Goal: Task Accomplishment & Management: Manage account settings

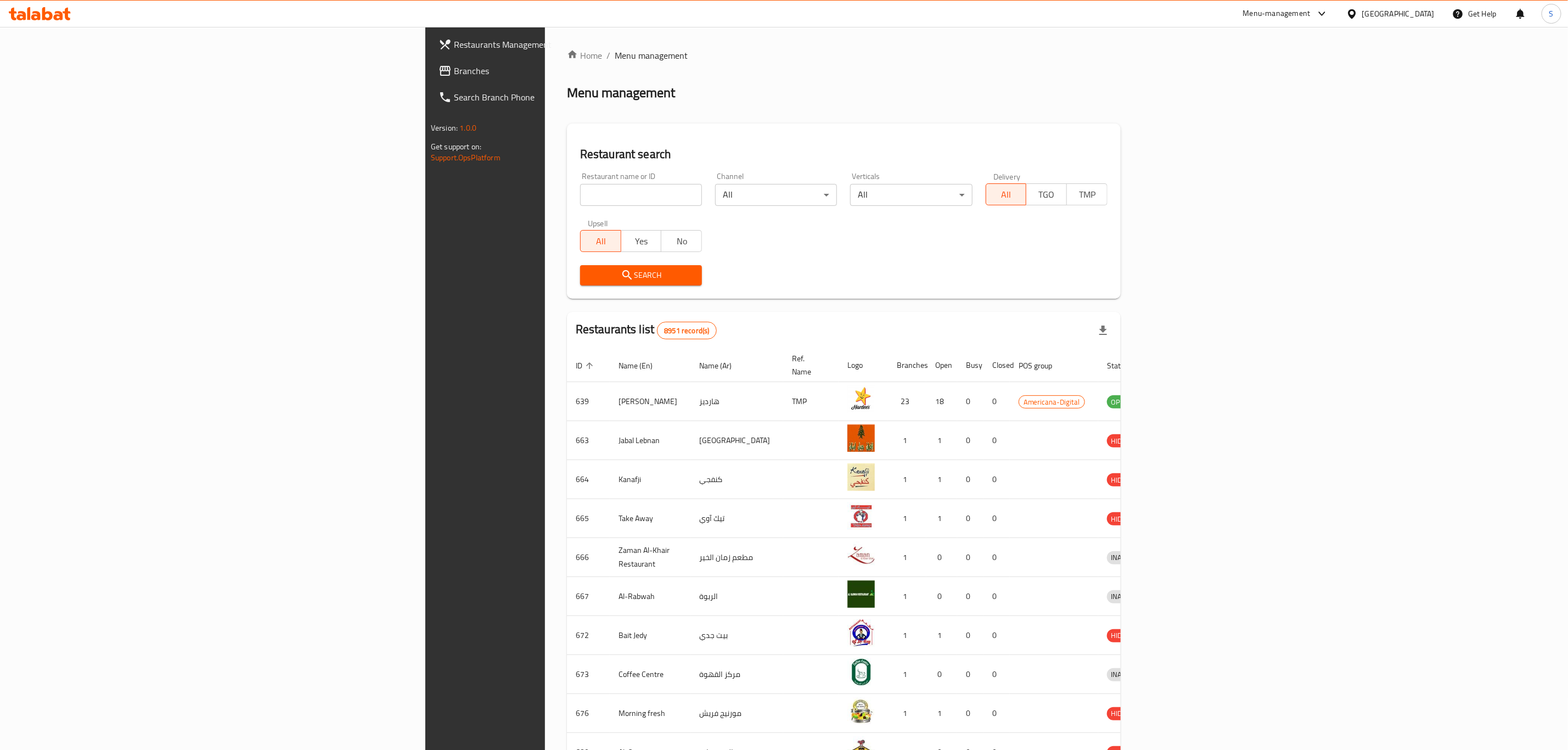
click at [580, 191] on input "search" at bounding box center [641, 195] width 122 height 22
type input "bo's"
click button "Search" at bounding box center [641, 275] width 122 height 20
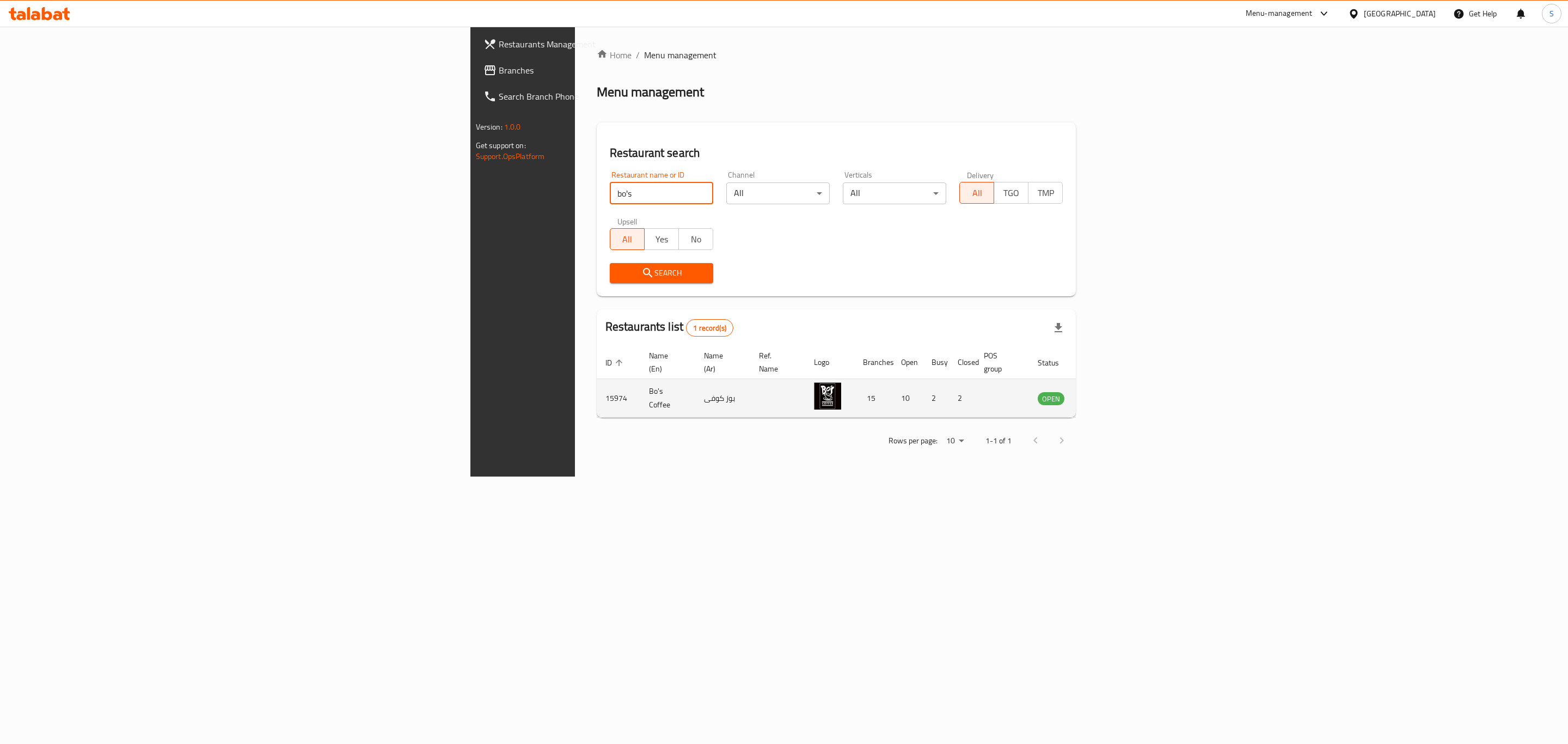
click at [1115, 392] on link "enhanced table" at bounding box center [1105, 398] width 20 height 13
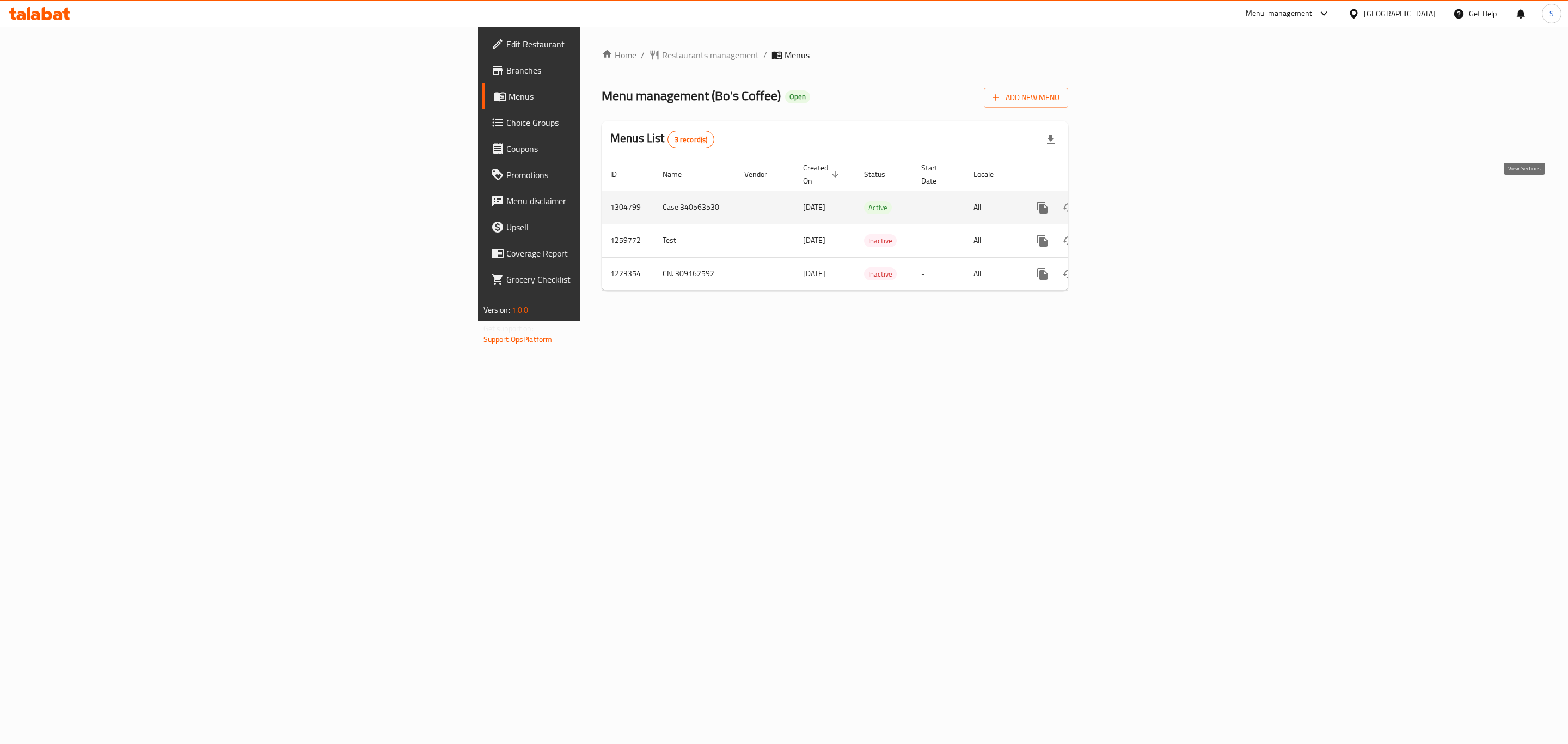
click at [1128, 201] on icon "enhanced table" at bounding box center [1121, 207] width 13 height 13
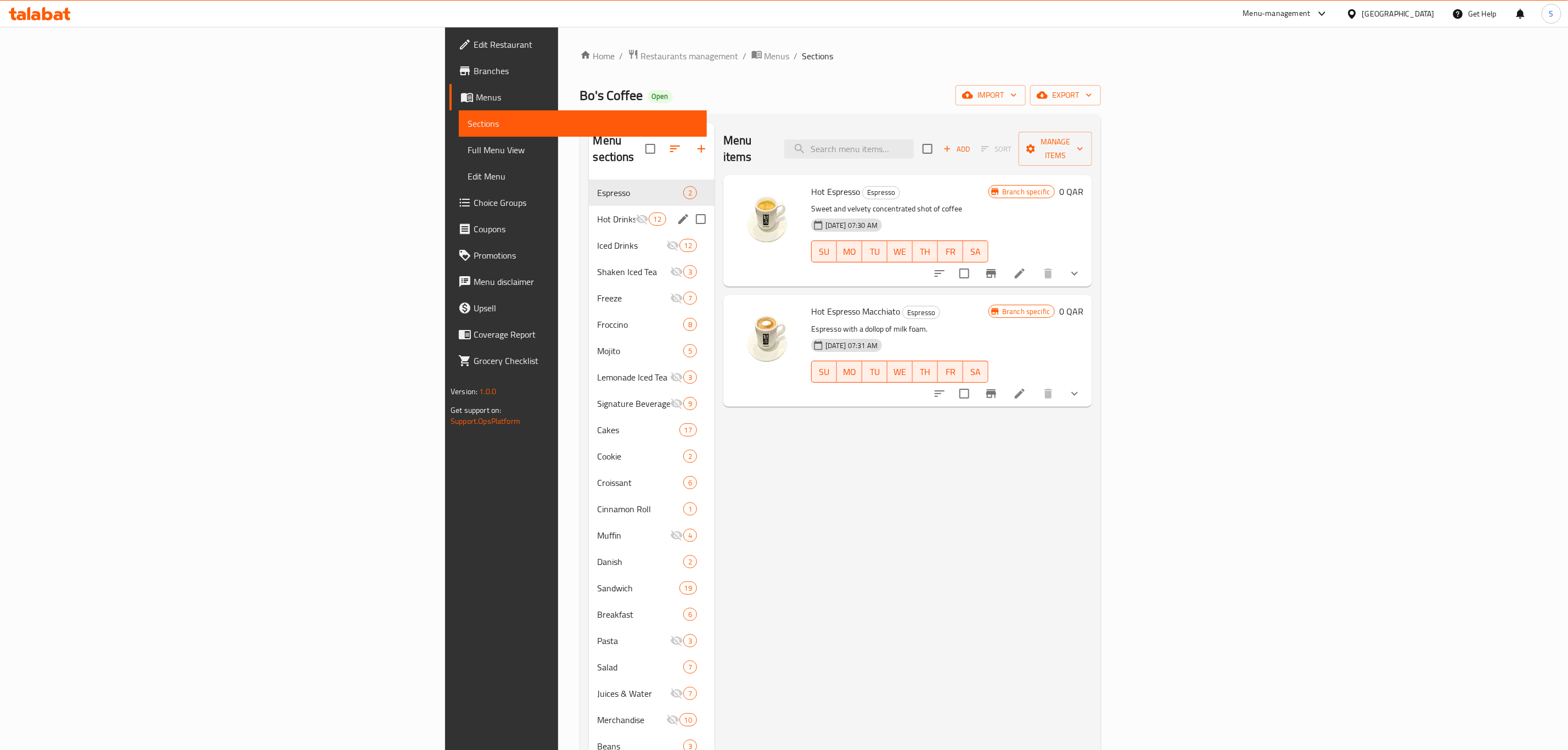
click at [689, 208] on input "Menu sections" at bounding box center [701, 219] width 23 height 23
checkbox input "true"
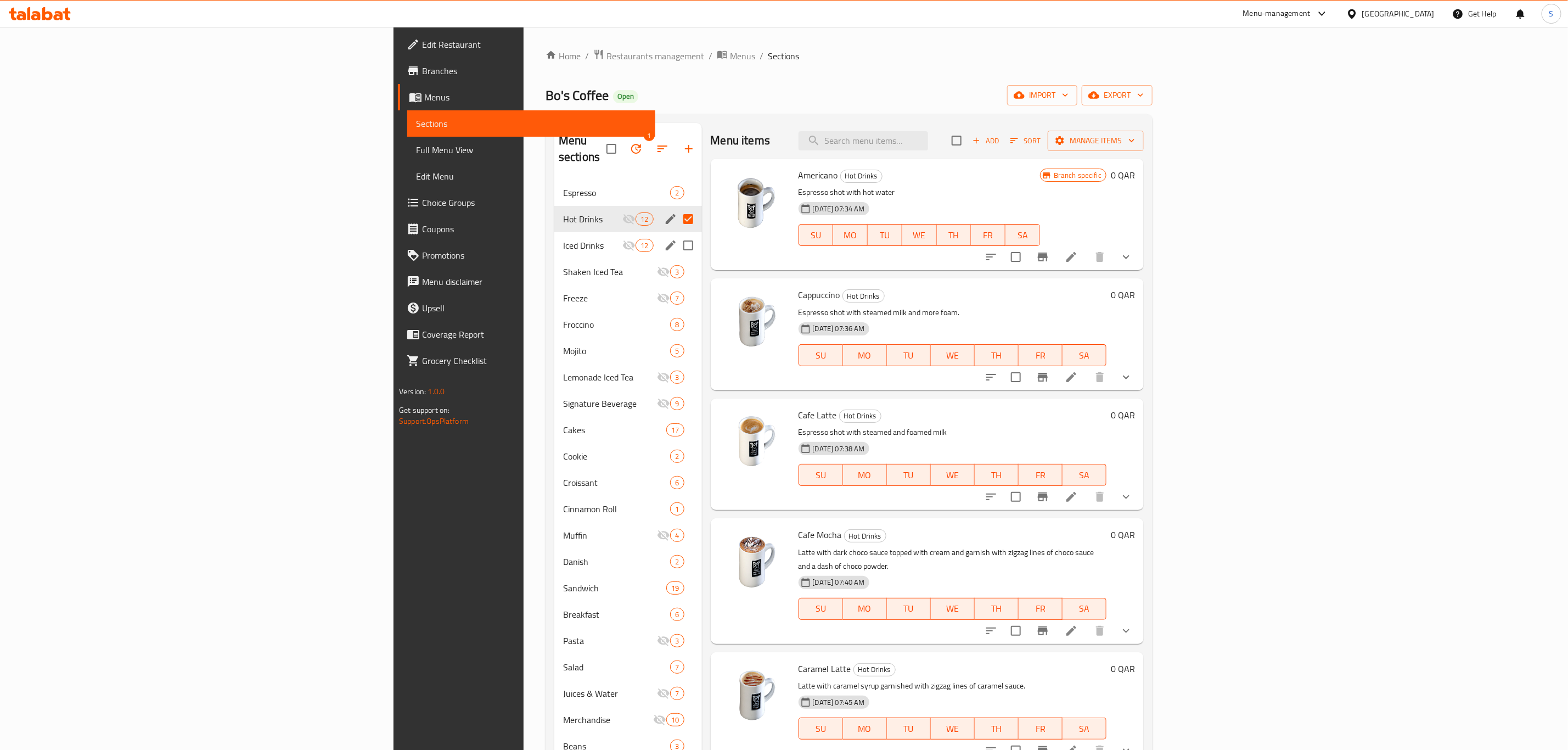
click at [677, 234] on input "Menu sections" at bounding box center [688, 246] width 23 height 23
checkbox input "true"
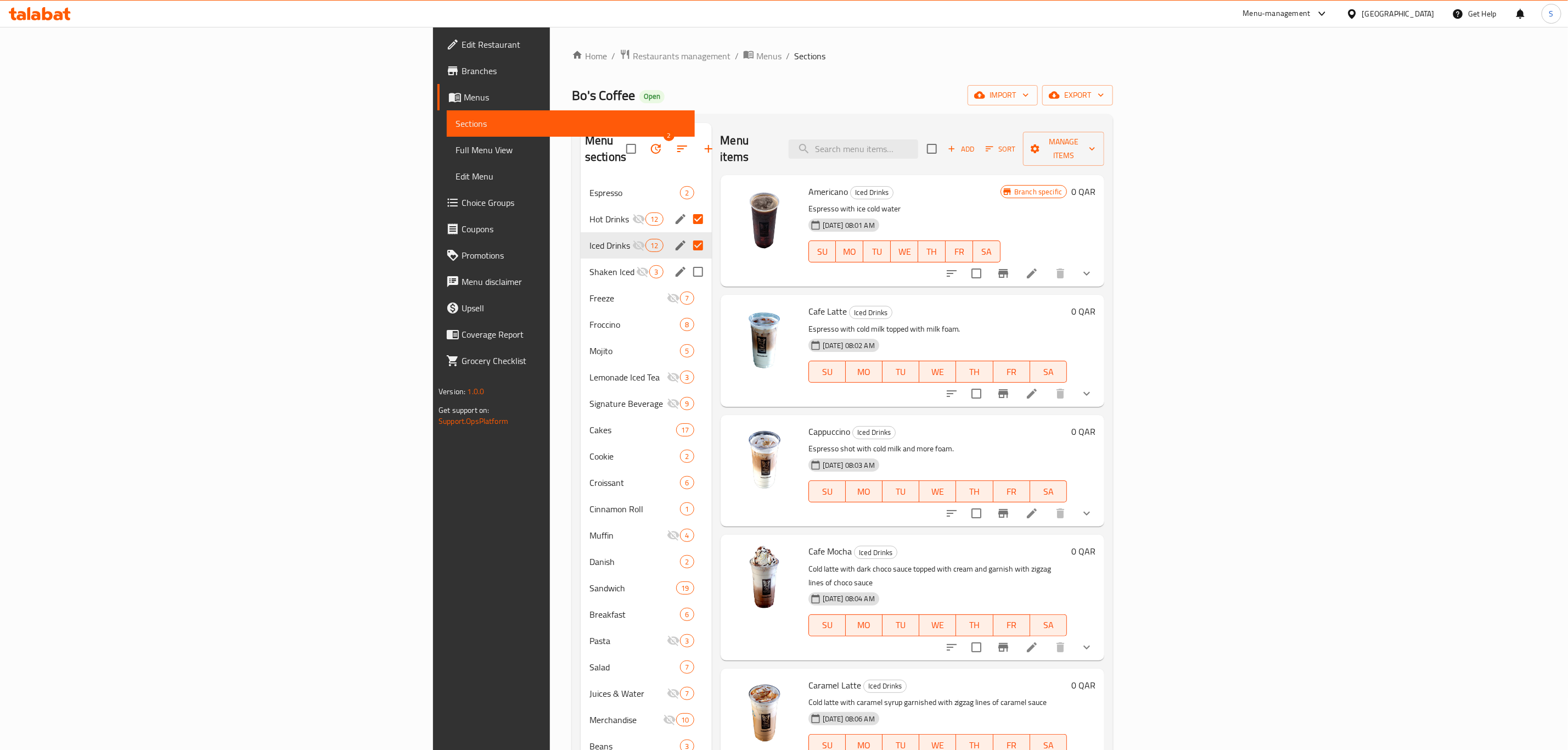
click at [687, 260] on input "Menu sections" at bounding box center [698, 271] width 23 height 23
checkbox input "true"
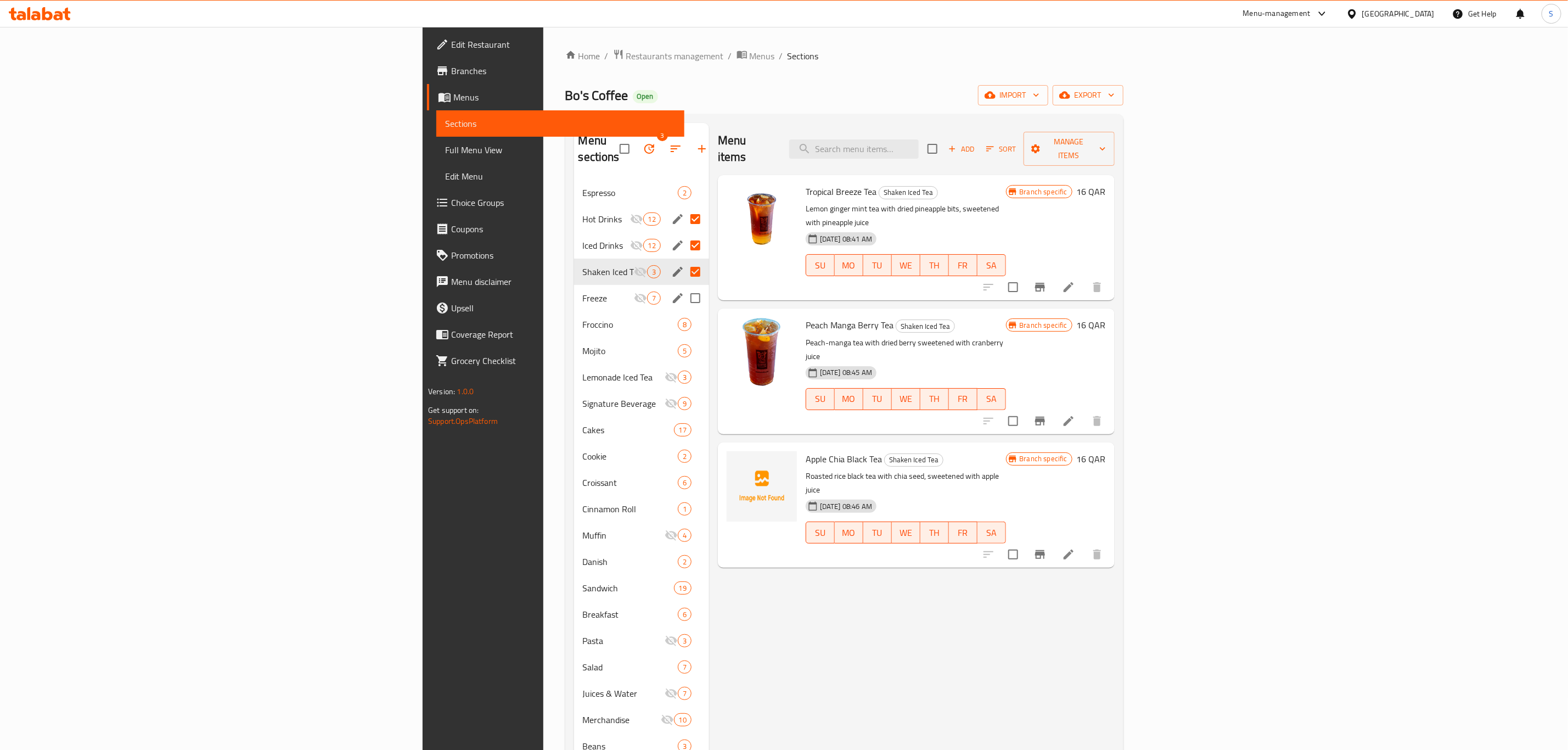
click at [684, 290] on input "Menu sections" at bounding box center [695, 298] width 23 height 23
checkbox input "true"
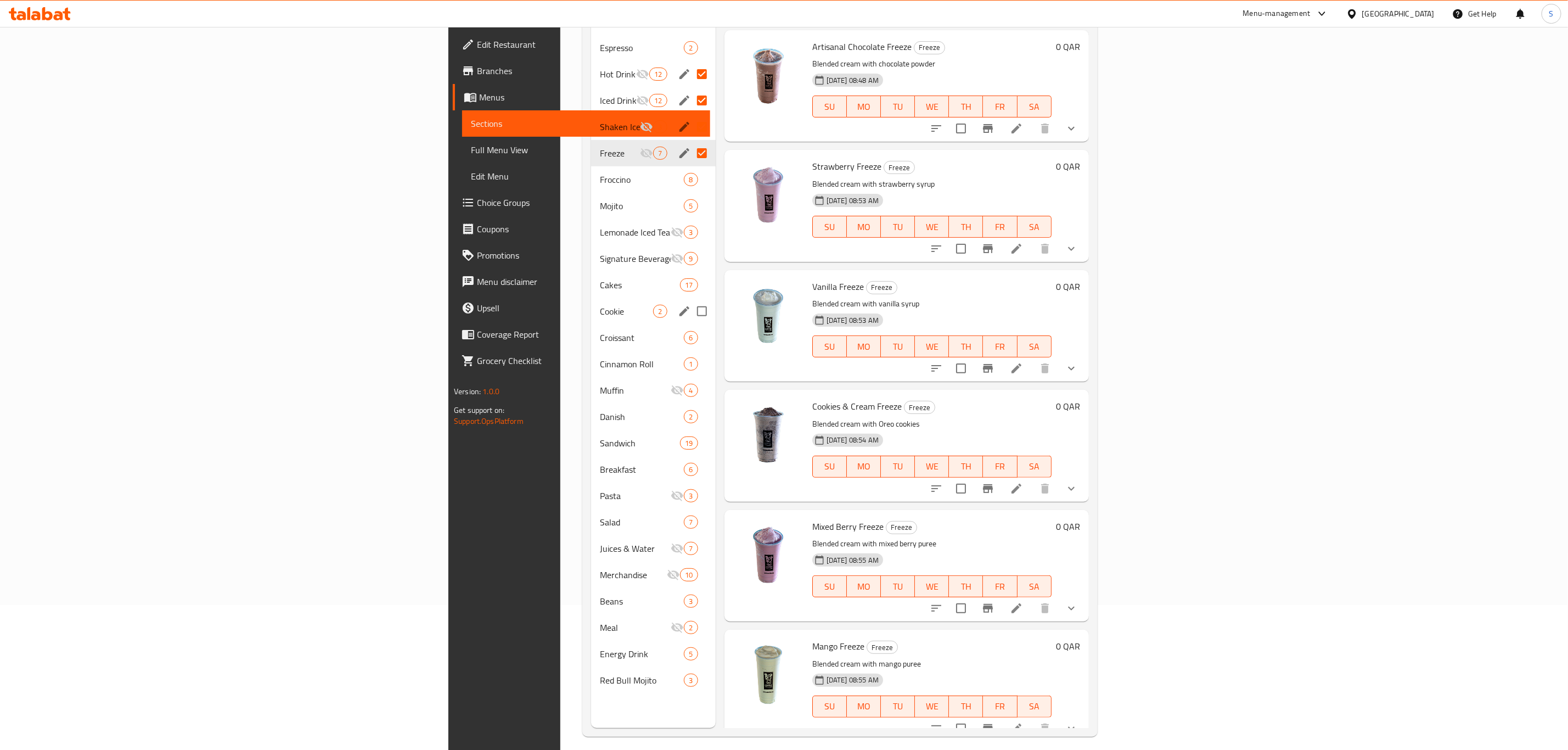
scroll to position [154, 0]
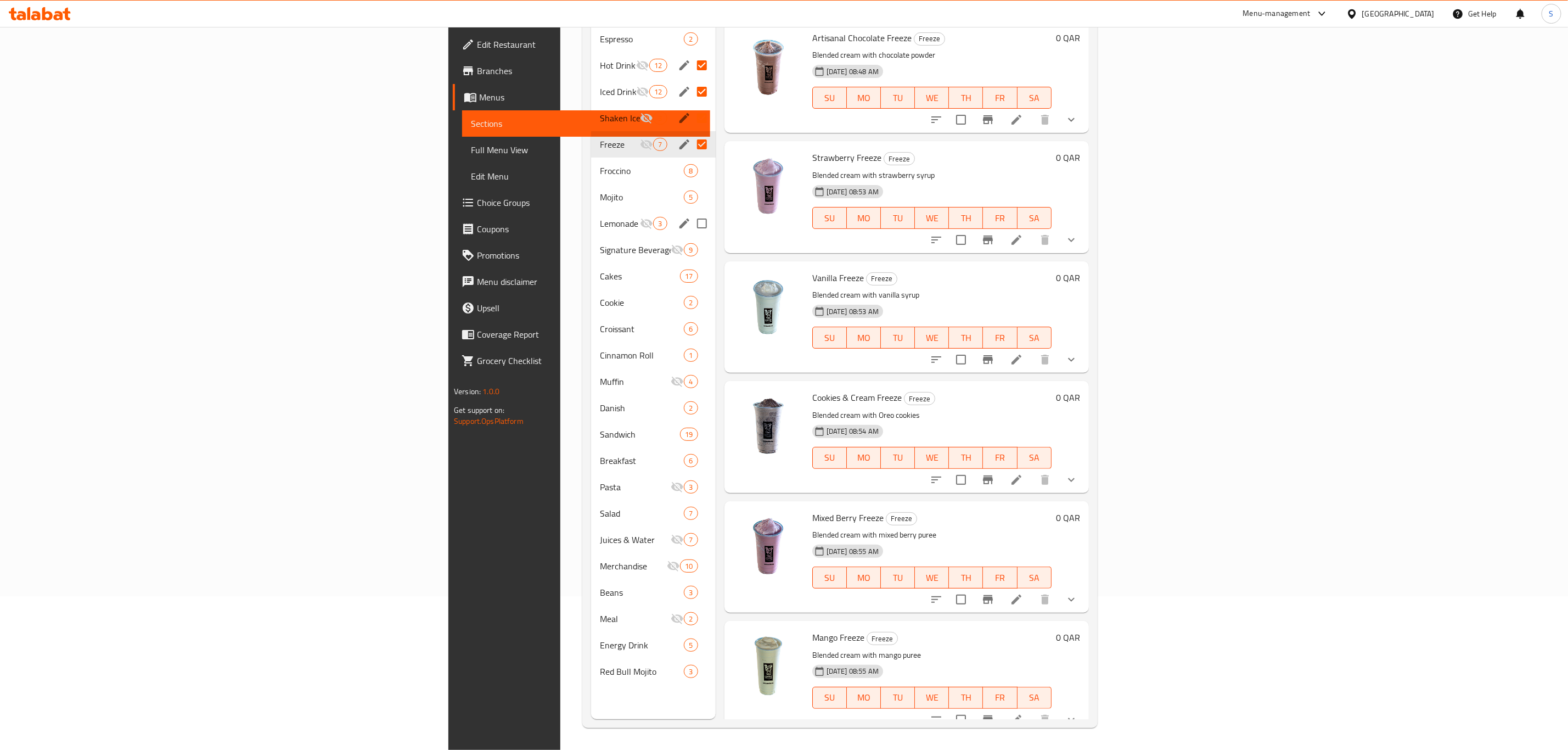
click at [690, 212] on input "Menu sections" at bounding box center [702, 223] width 23 height 23
checkbox input "true"
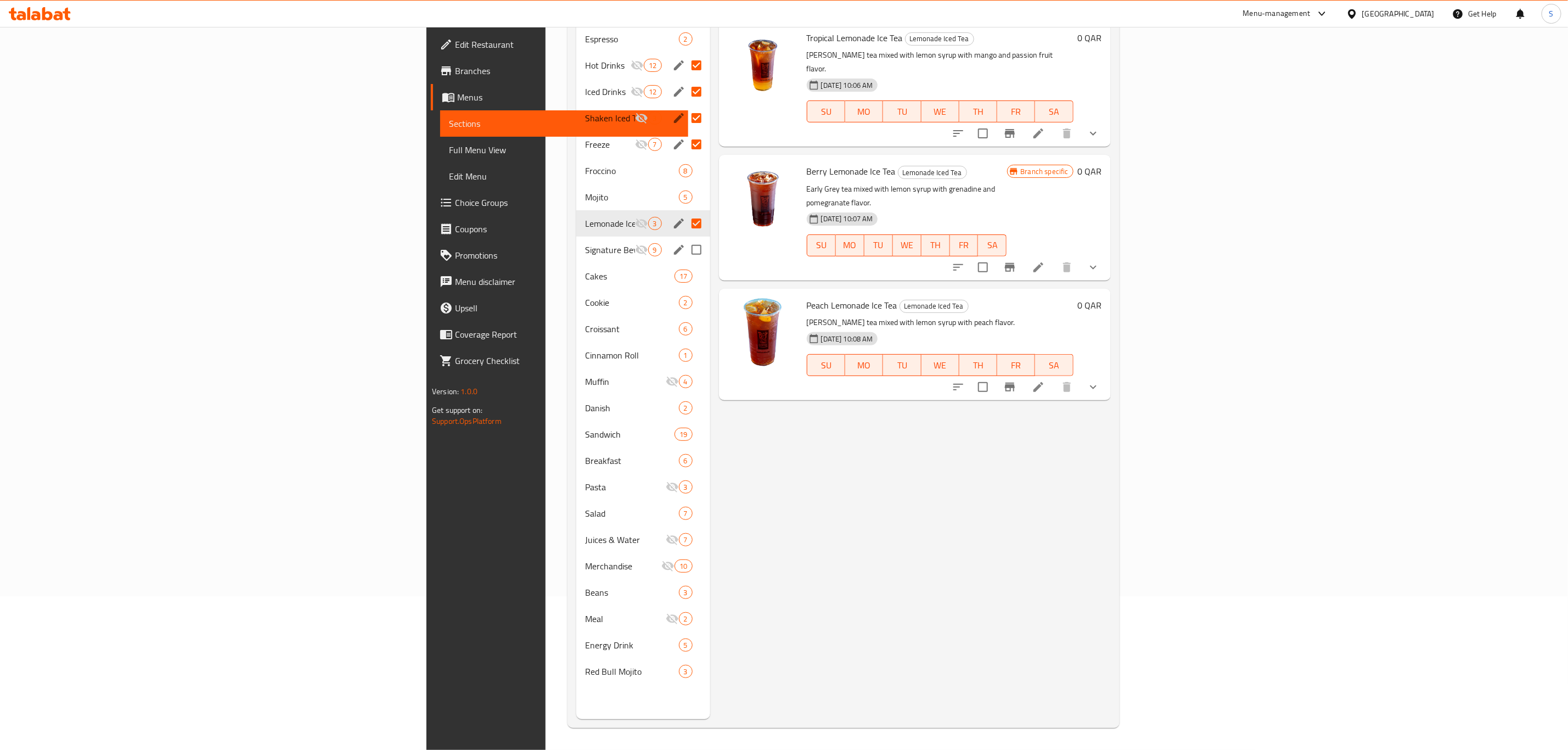
click at [685, 239] on input "Menu sections" at bounding box center [697, 250] width 23 height 23
checkbox input "true"
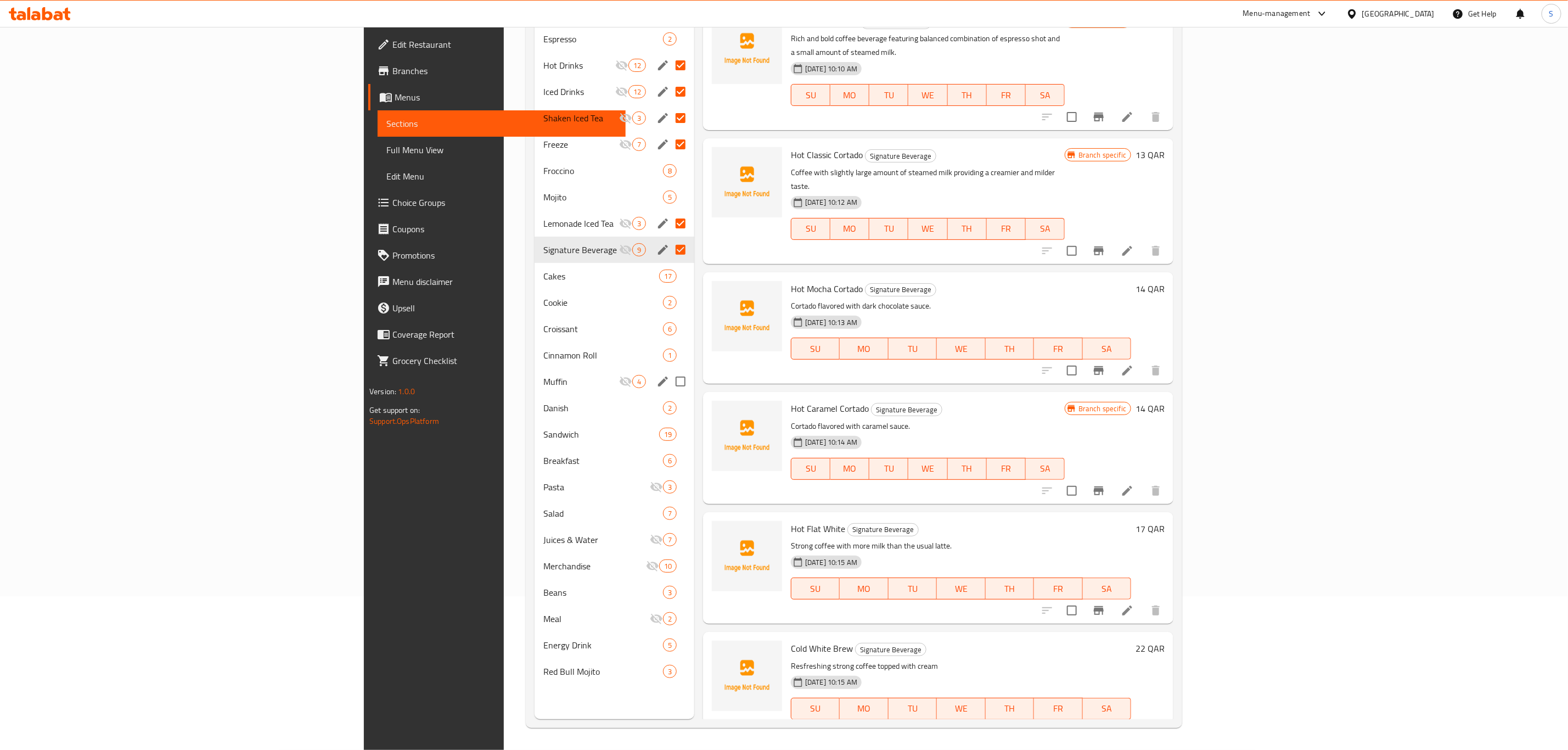
click at [669, 370] on input "Menu sections" at bounding box center [680, 382] width 23 height 23
checkbox input "true"
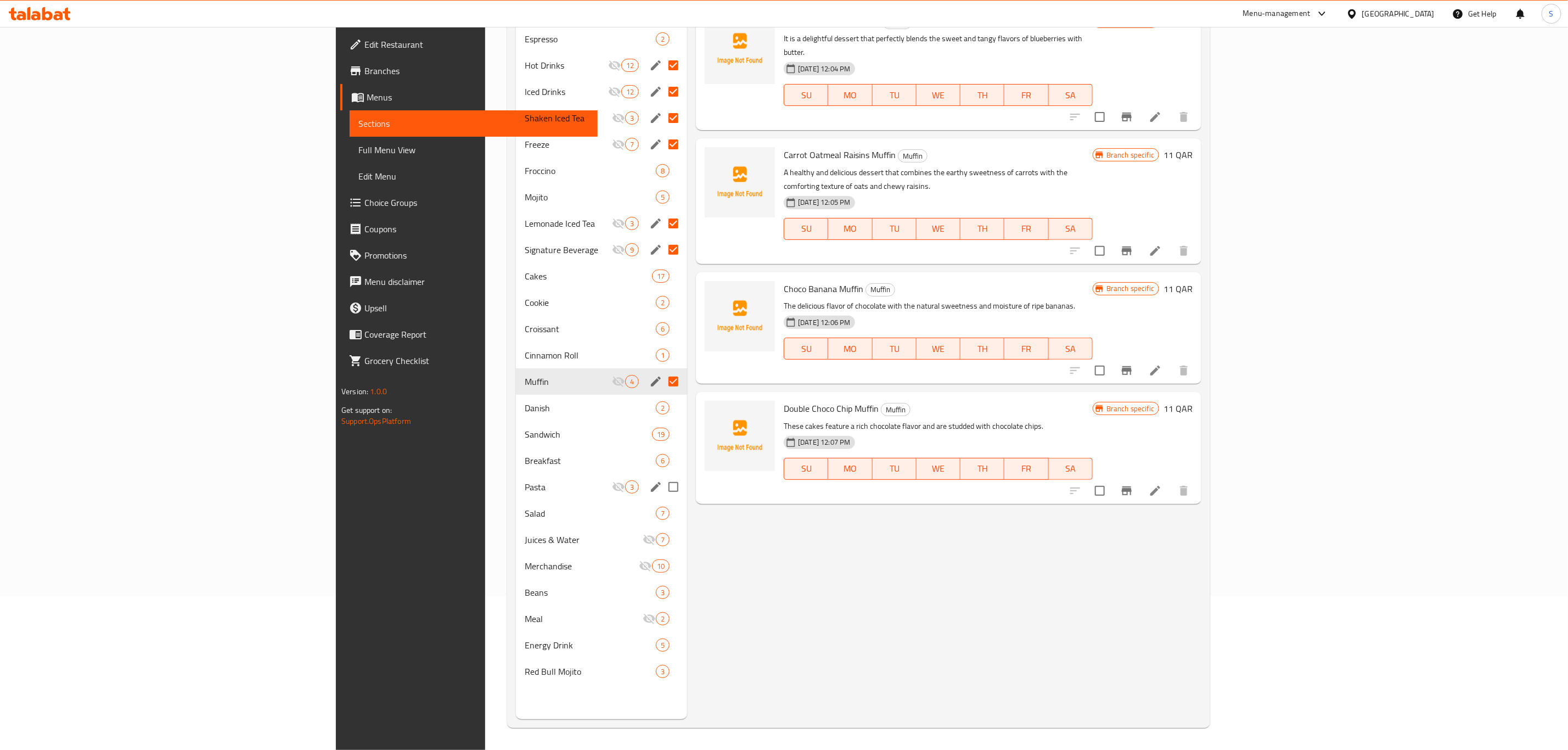
drag, startPoint x: 591, startPoint y: 470, endPoint x: 586, endPoint y: 509, distance: 39.3
click at [662, 476] on input "Menu sections" at bounding box center [673, 487] width 23 height 23
checkbox input "true"
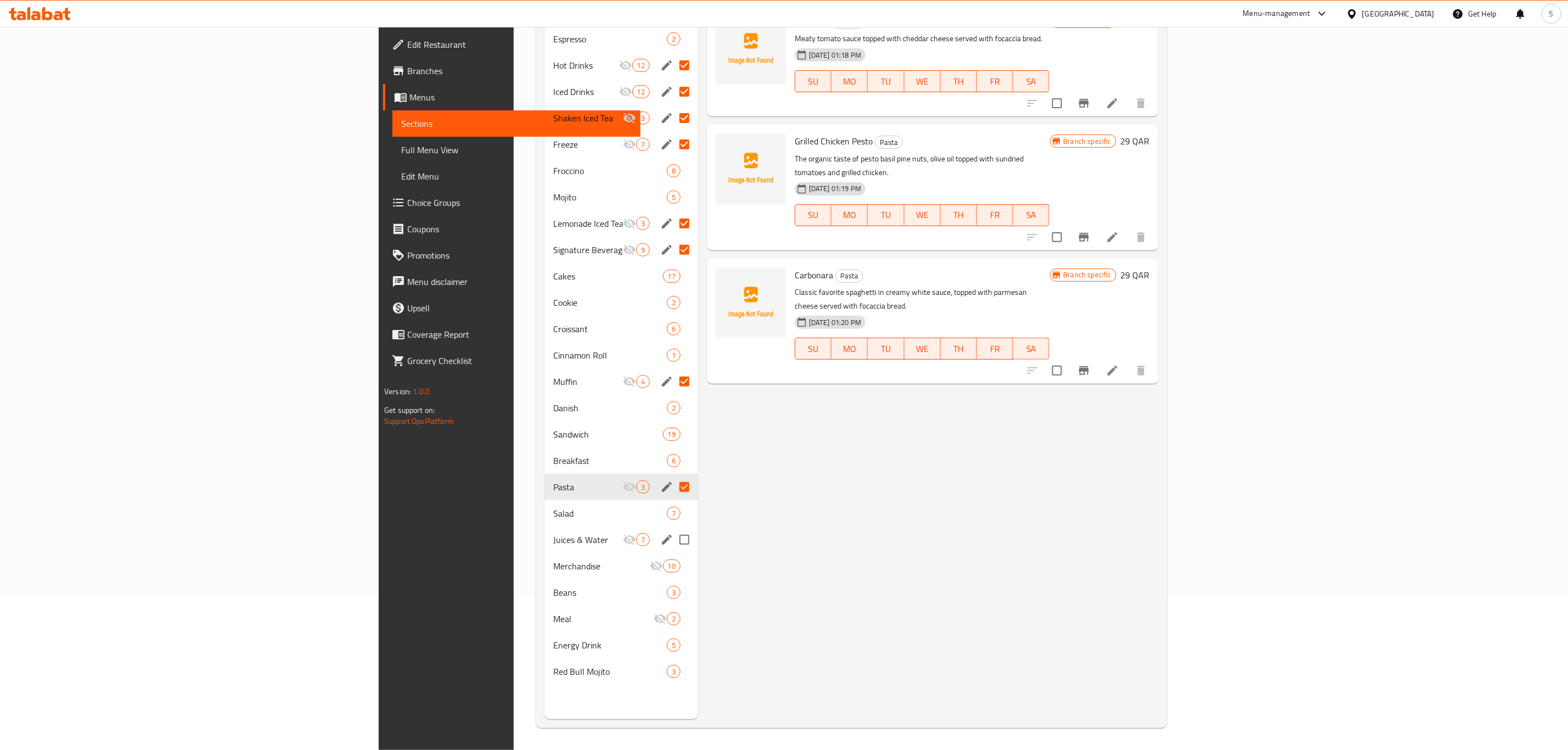
click at [673, 528] on input "Menu sections" at bounding box center [684, 539] width 23 height 23
checkbox input "true"
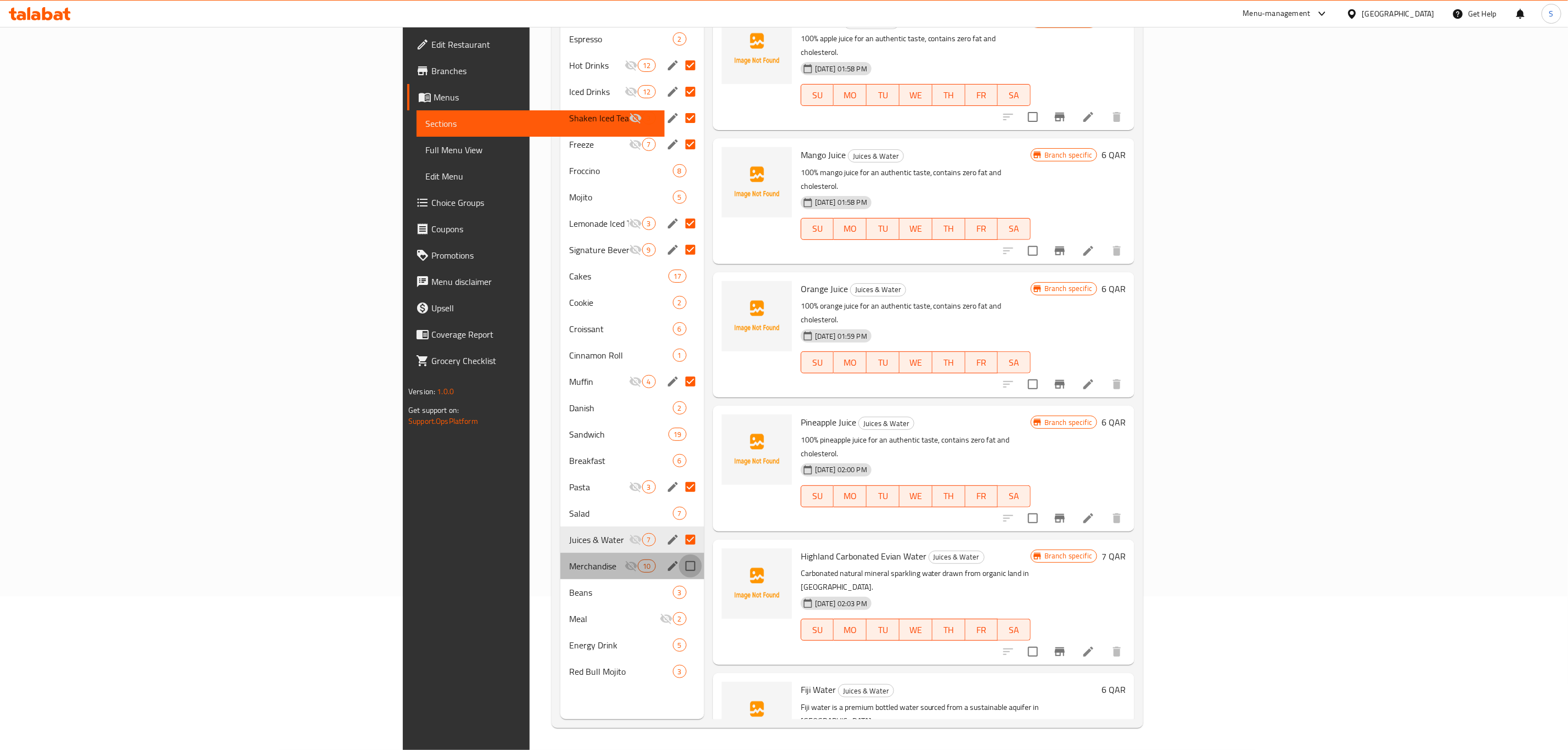
drag, startPoint x: 590, startPoint y: 549, endPoint x: 591, endPoint y: 572, distance: 23.0
click at [679, 554] on input "Menu sections" at bounding box center [690, 566] width 23 height 23
checkbox input "true"
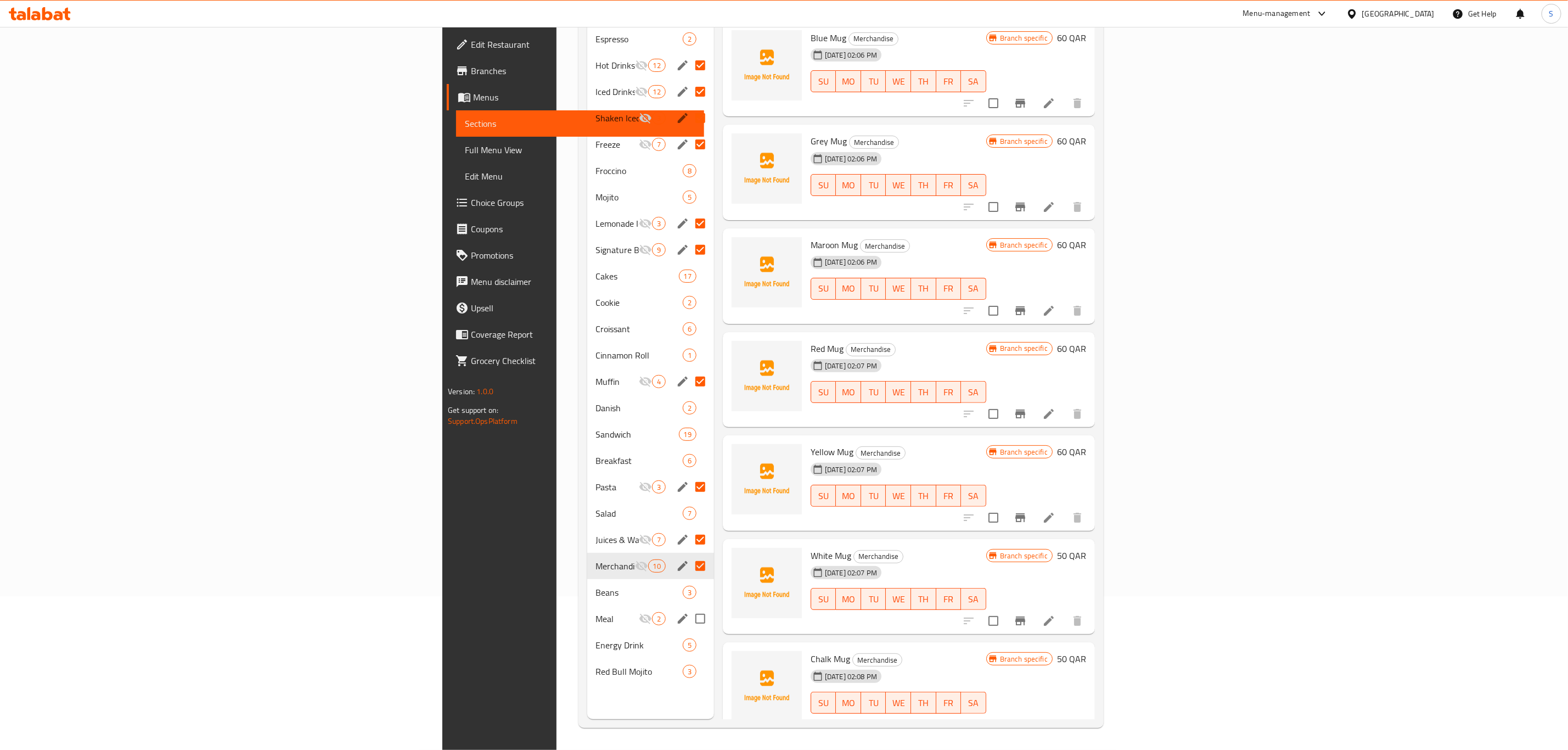
click at [689, 607] on input "Menu sections" at bounding box center [700, 619] width 23 height 23
checkbox input "true"
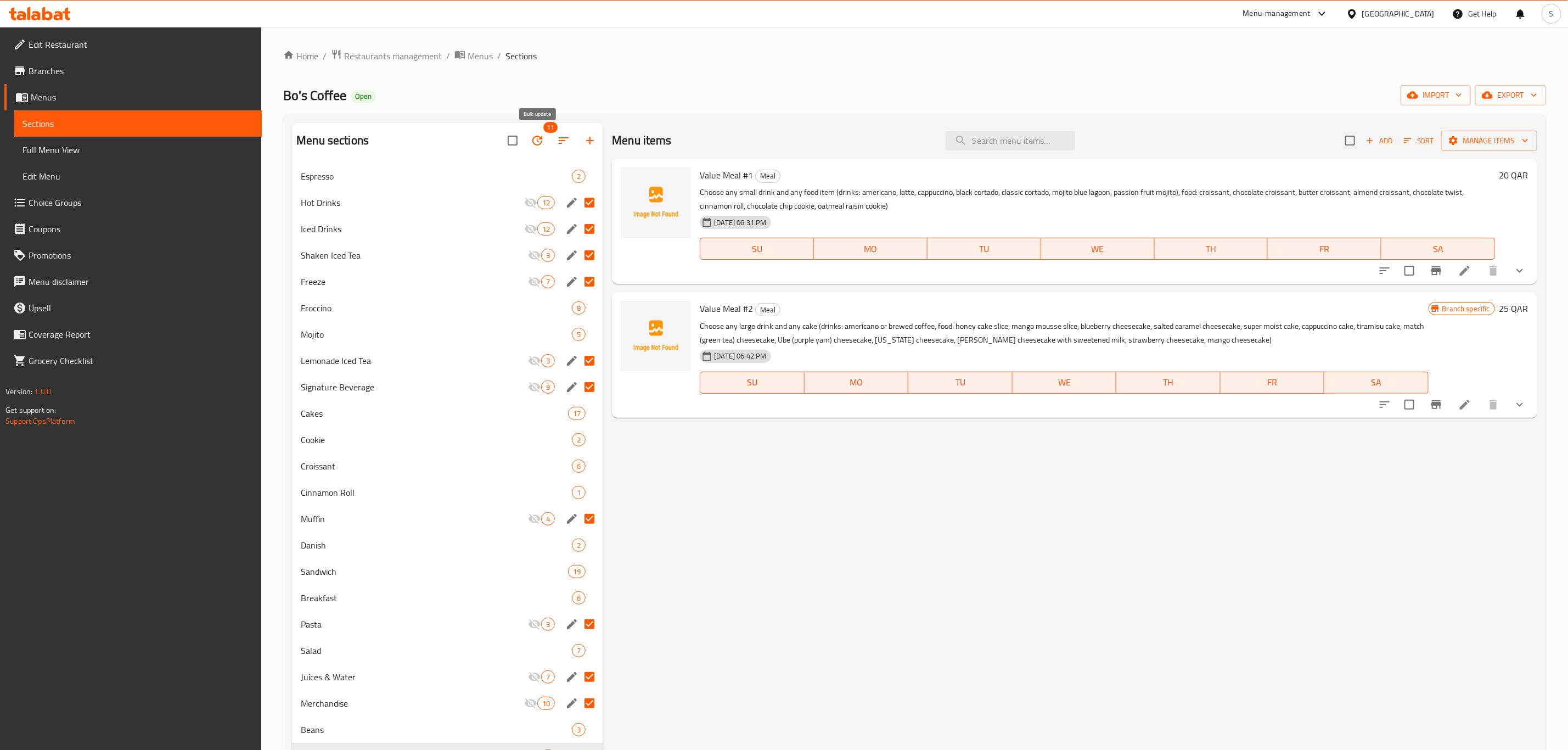
click at [535, 138] on icon "button" at bounding box center [537, 140] width 13 height 13
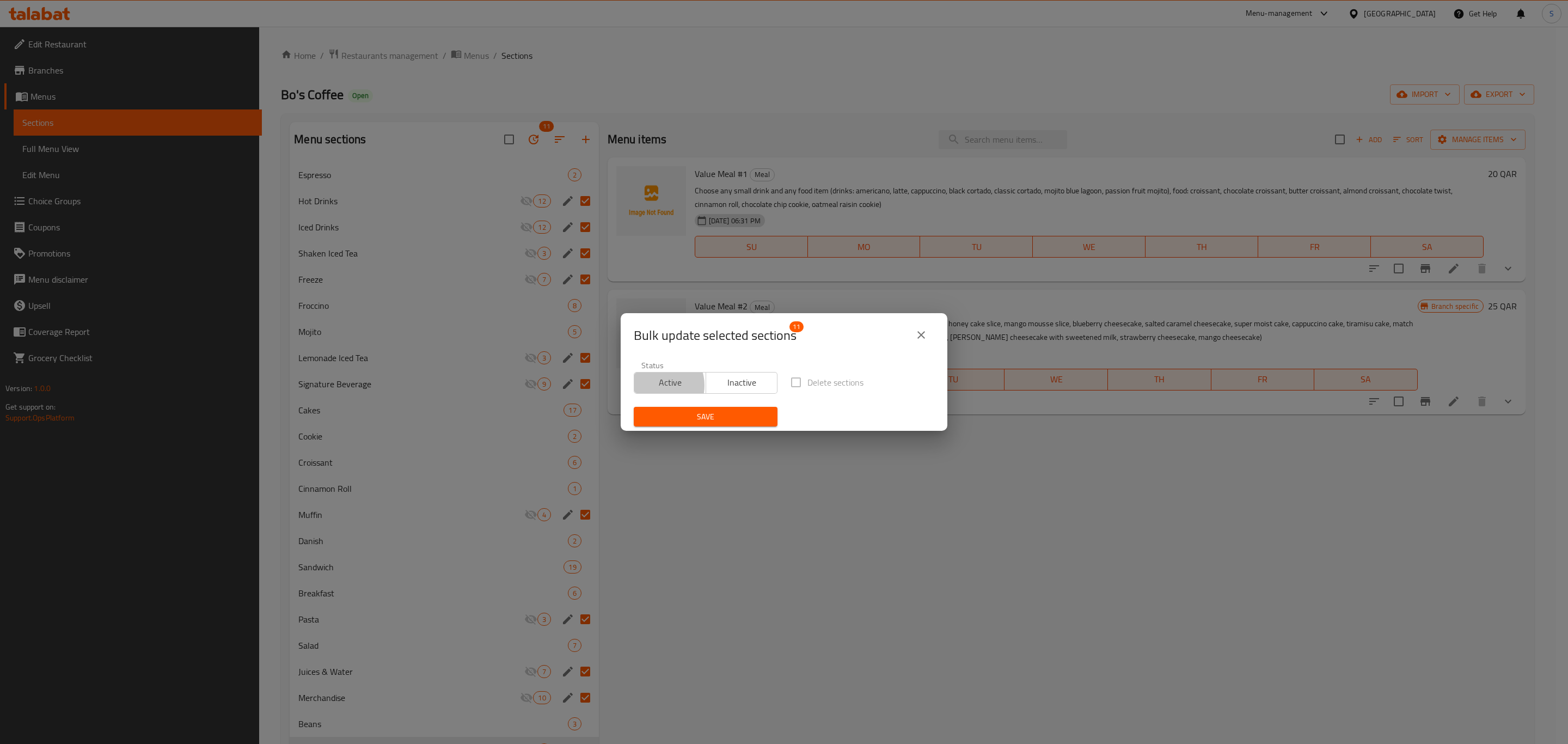
click at [656, 386] on span "Active" at bounding box center [670, 382] width 63 height 16
click at [693, 412] on span "Save" at bounding box center [705, 416] width 126 height 14
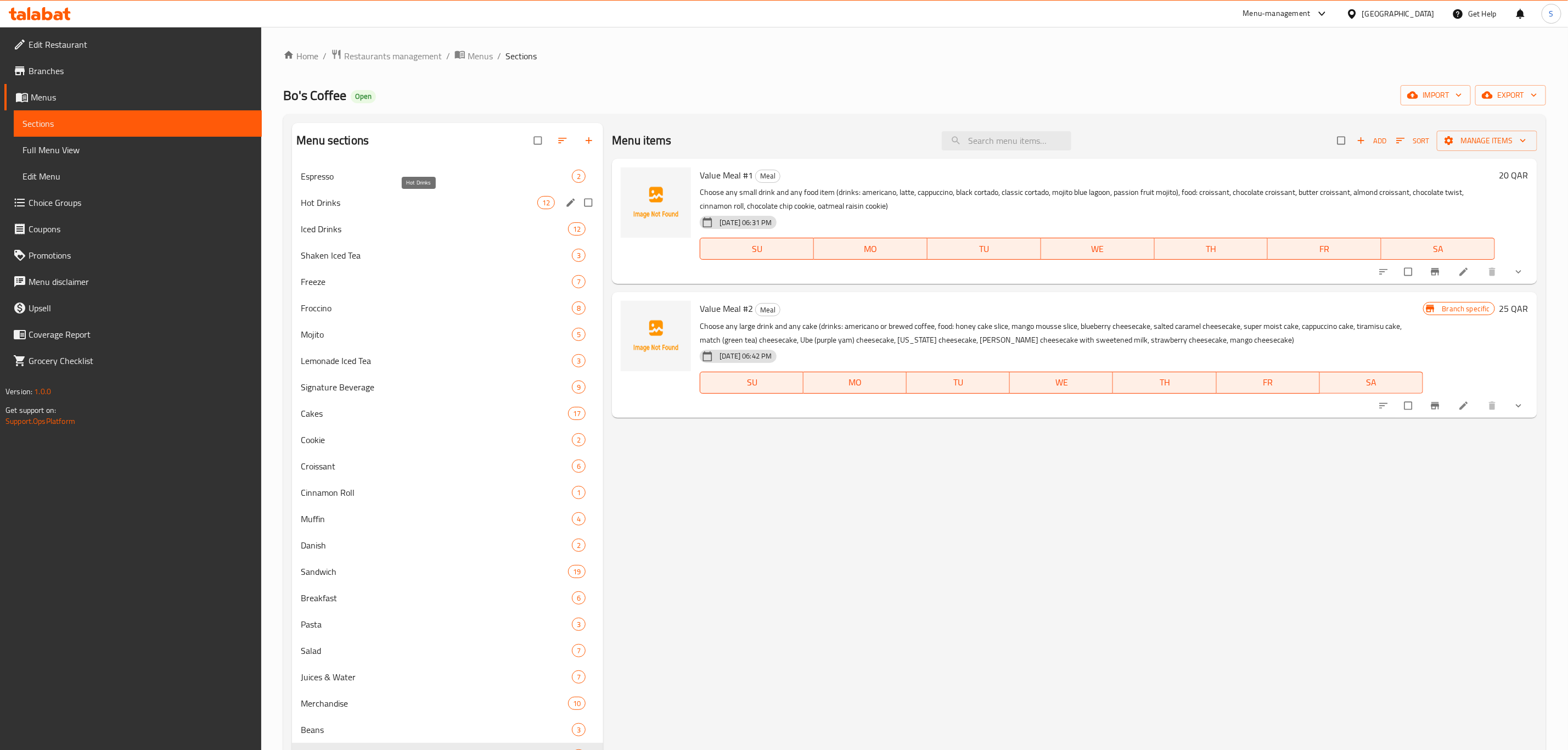
click at [435, 215] on div "Hot Drinks 12" at bounding box center [447, 202] width 311 height 27
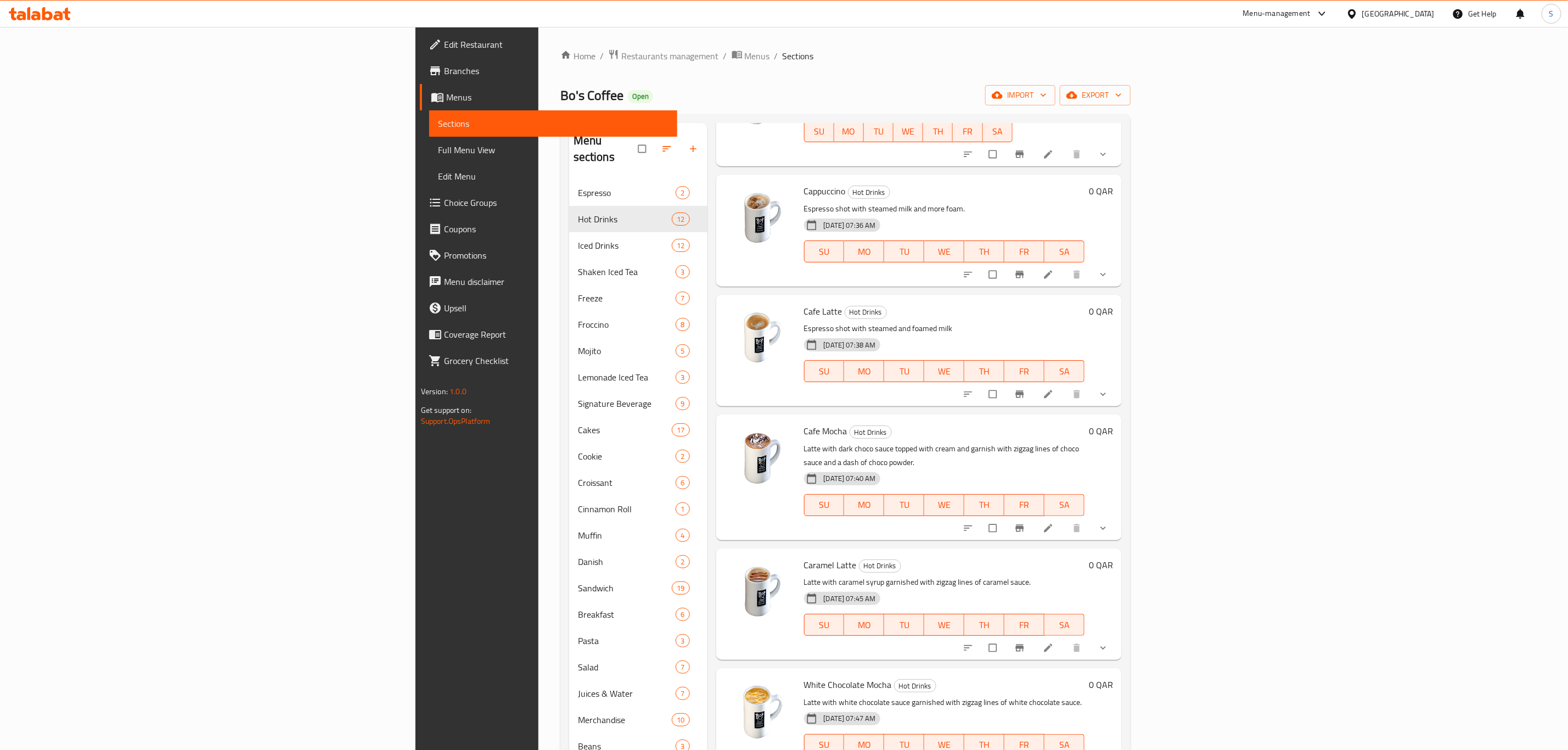
scroll to position [82, 0]
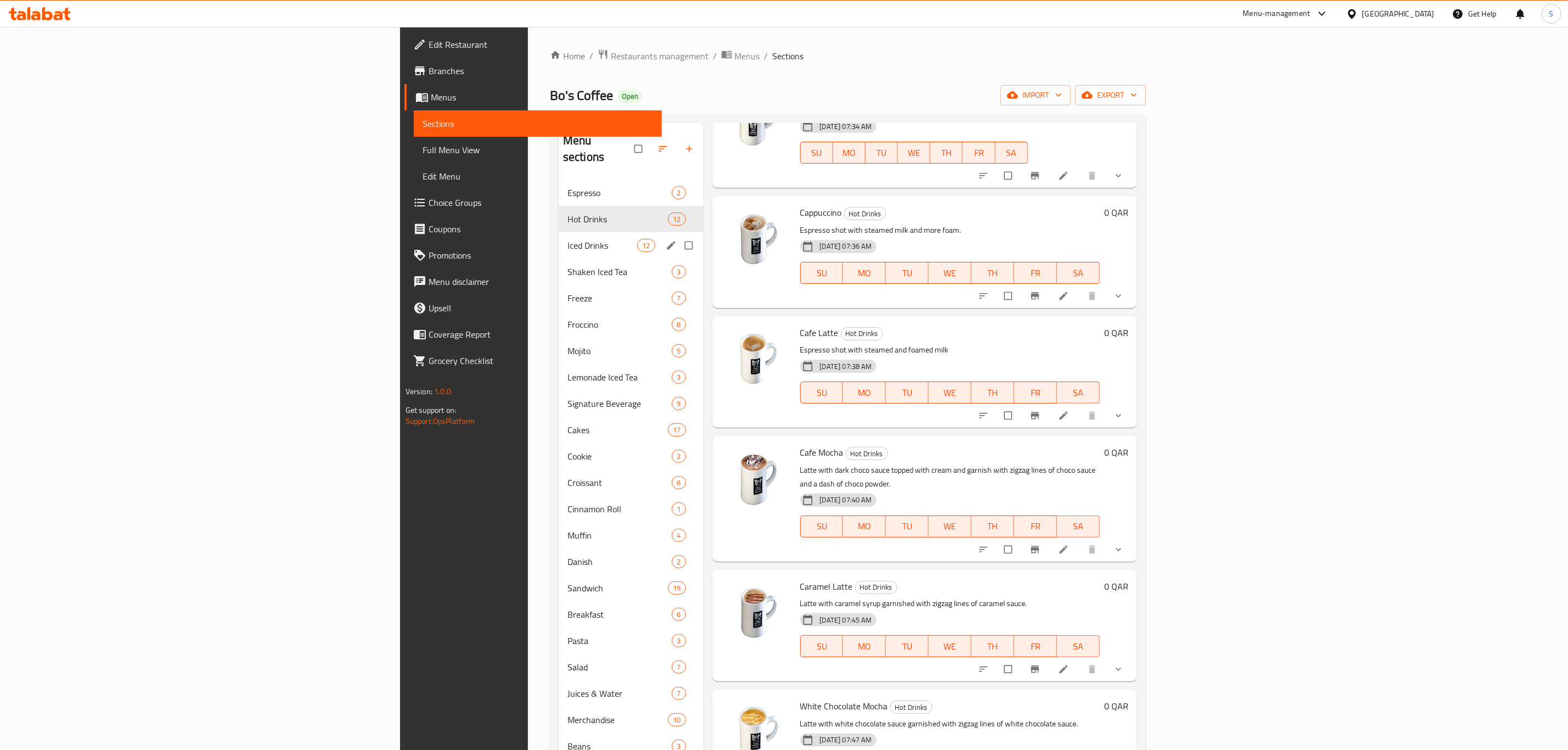
click at [558, 232] on div "Iced Drinks 12" at bounding box center [631, 245] width 145 height 27
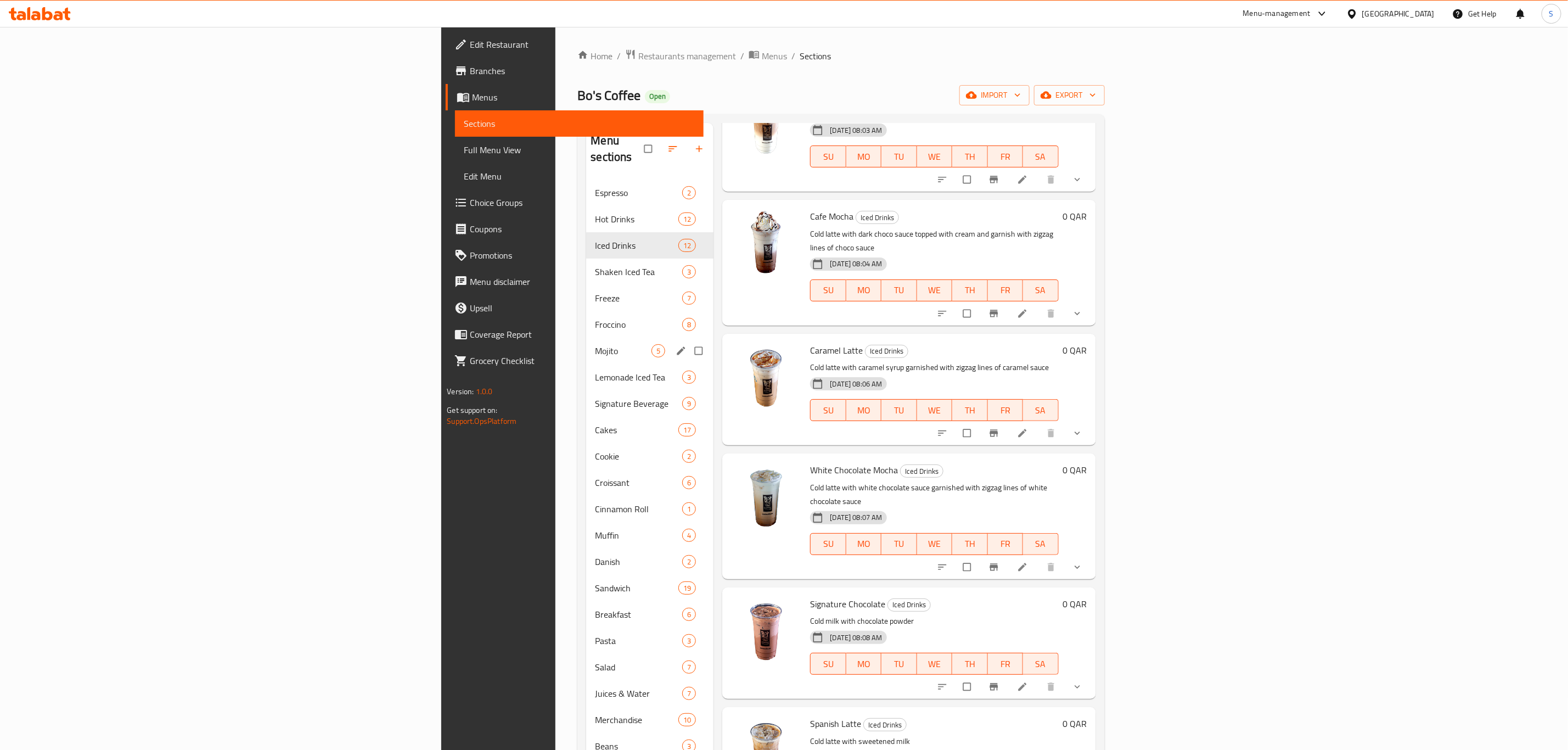
scroll to position [304, 0]
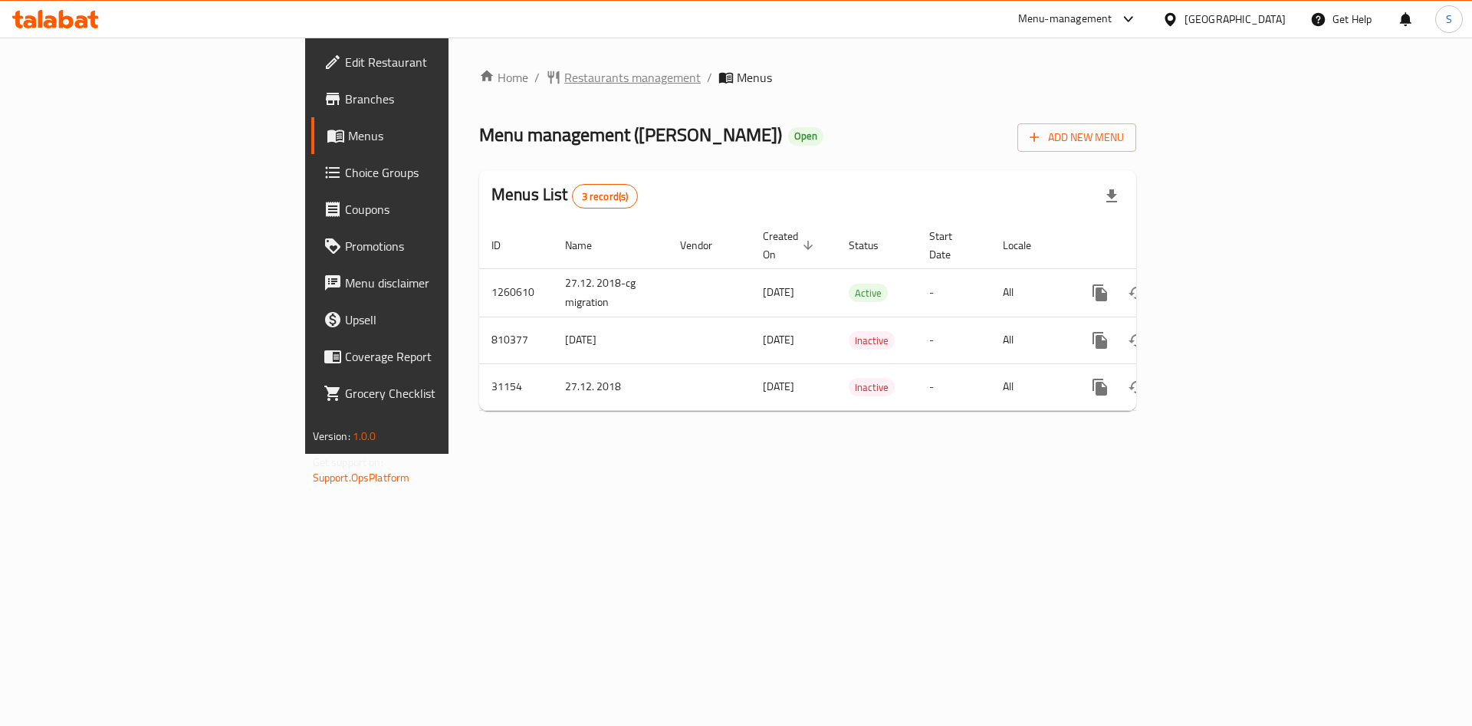
click at [564, 80] on span "Restaurants management" at bounding box center [632, 77] width 136 height 18
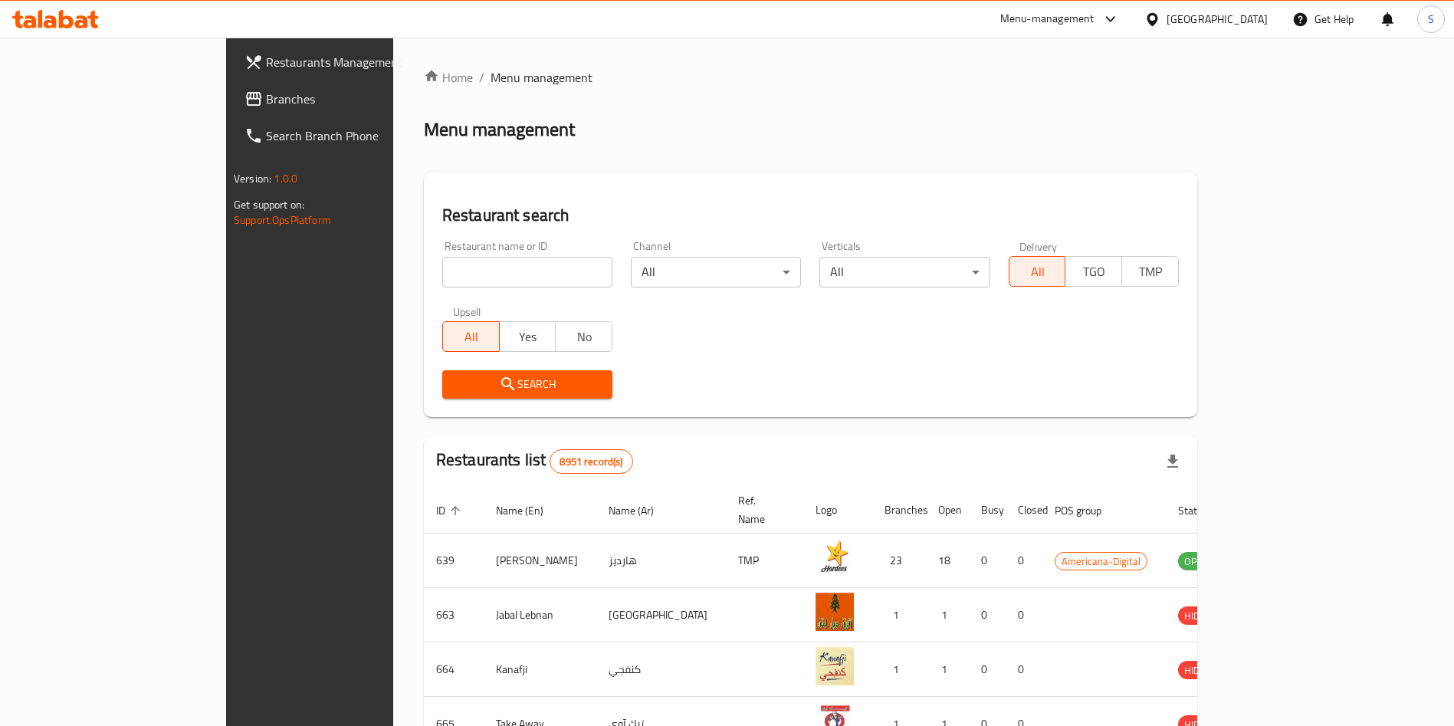
click at [442, 267] on input "search" at bounding box center [527, 272] width 170 height 31
type input "time"
click at [1095, 21] on div "Menu-management" at bounding box center [1047, 19] width 94 height 18
click at [1054, 170] on div "Restaurant-Management" at bounding box center [1038, 169] width 120 height 17
